Goal: Navigation & Orientation: Find specific page/section

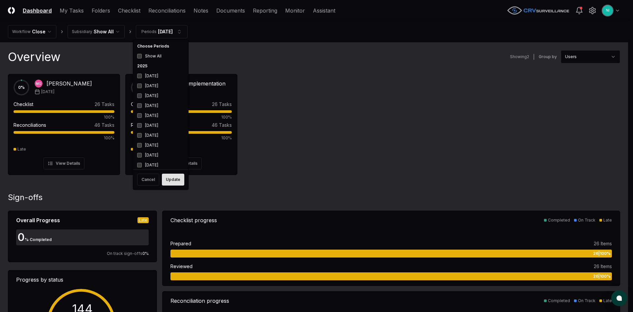
click at [173, 179] on button "Update" at bounding box center [173, 180] width 22 height 12
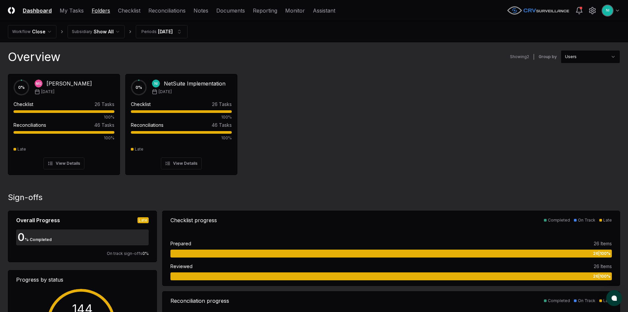
click at [99, 13] on link "Folders" at bounding box center [101, 11] width 18 height 8
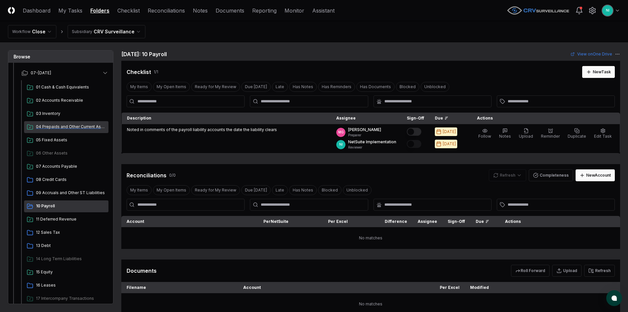
scroll to position [132, 0]
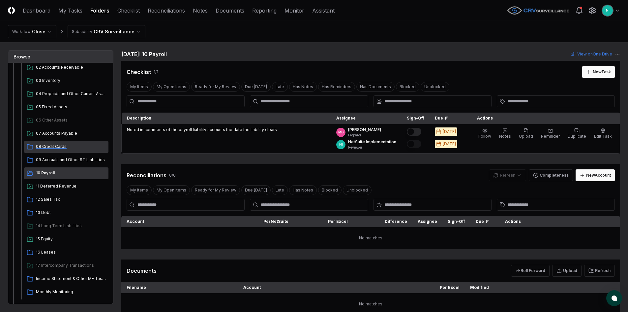
click at [57, 148] on span "08 Credit Cards" at bounding box center [71, 147] width 70 height 6
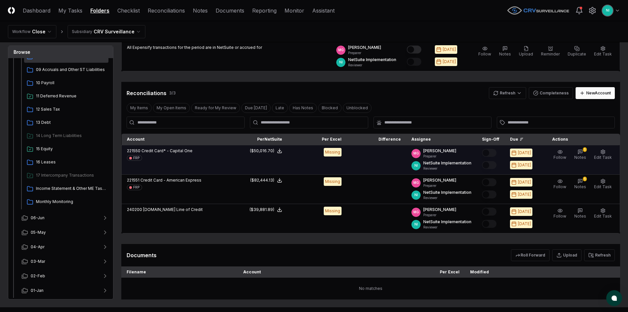
scroll to position [99, 0]
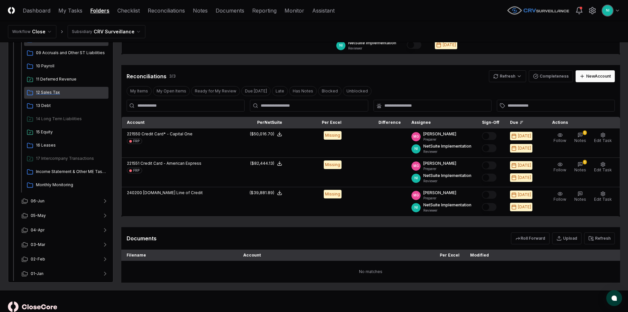
click at [49, 93] on span "12 Sales Tax" at bounding box center [71, 92] width 70 height 6
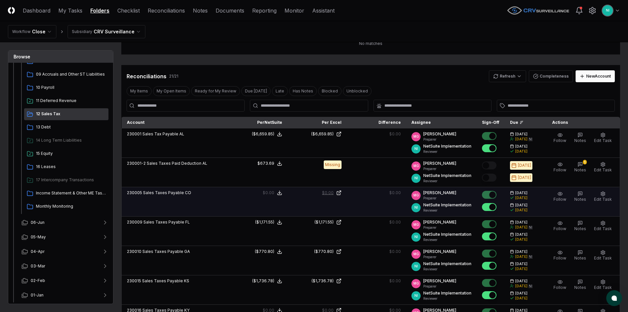
scroll to position [66, 0]
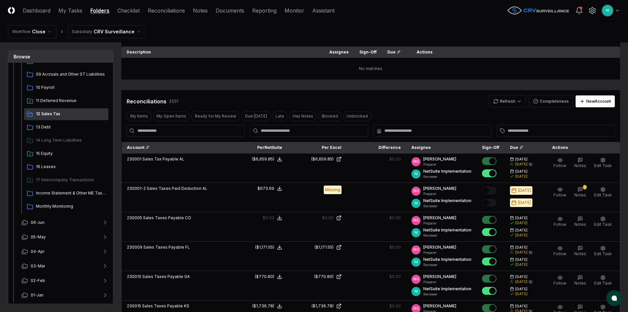
click at [149, 148] on div "Account" at bounding box center [175, 147] width 96 height 6
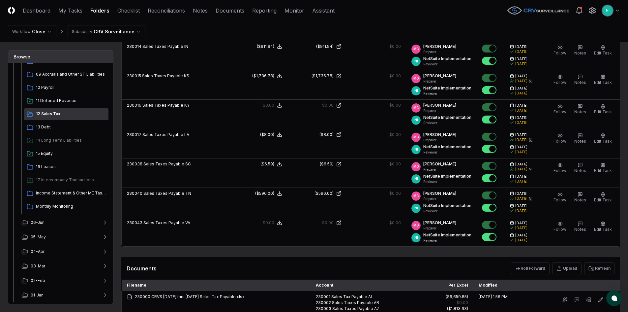
scroll to position [594, 0]
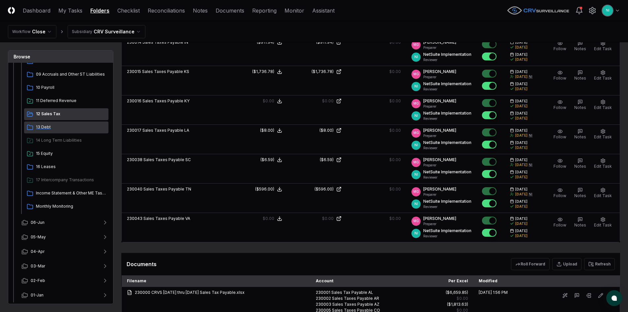
click at [43, 126] on span "13 Debt" at bounding box center [71, 127] width 70 height 6
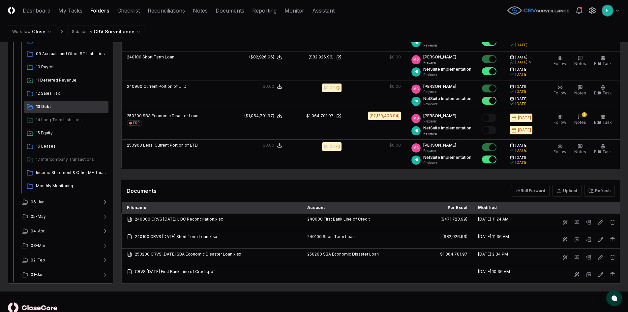
scroll to position [198, 0]
